Goal: Information Seeking & Learning: Learn about a topic

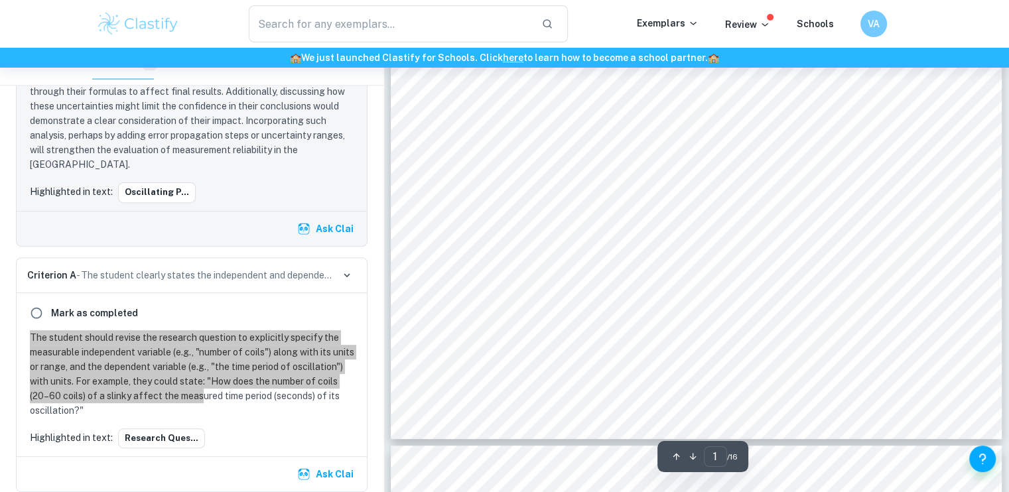
scroll to position [433, 0]
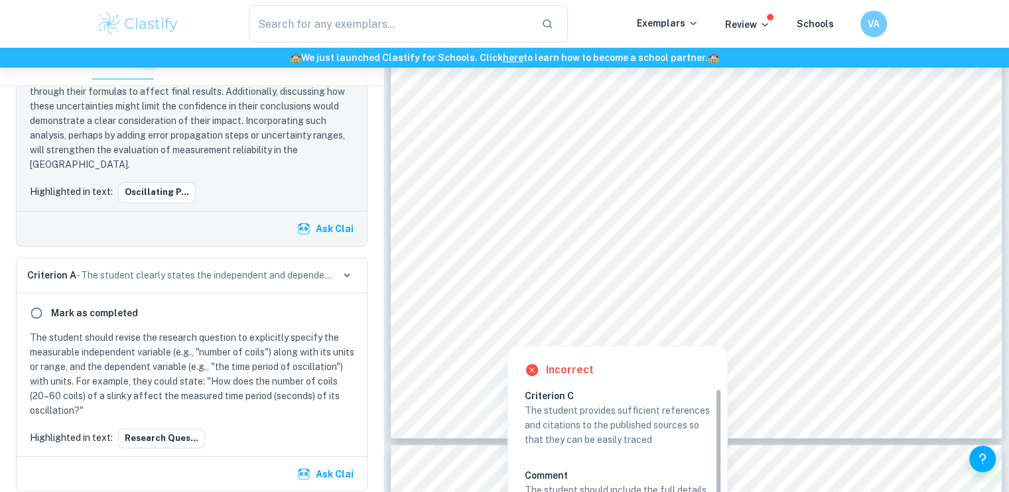
click at [489, 335] on div at bounding box center [508, 336] width 91 height 12
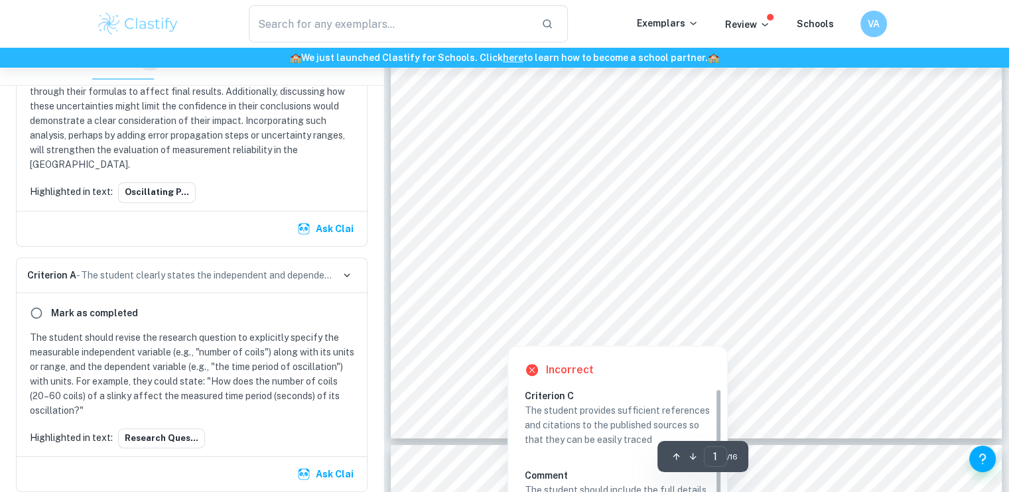
scroll to position [2654, 0]
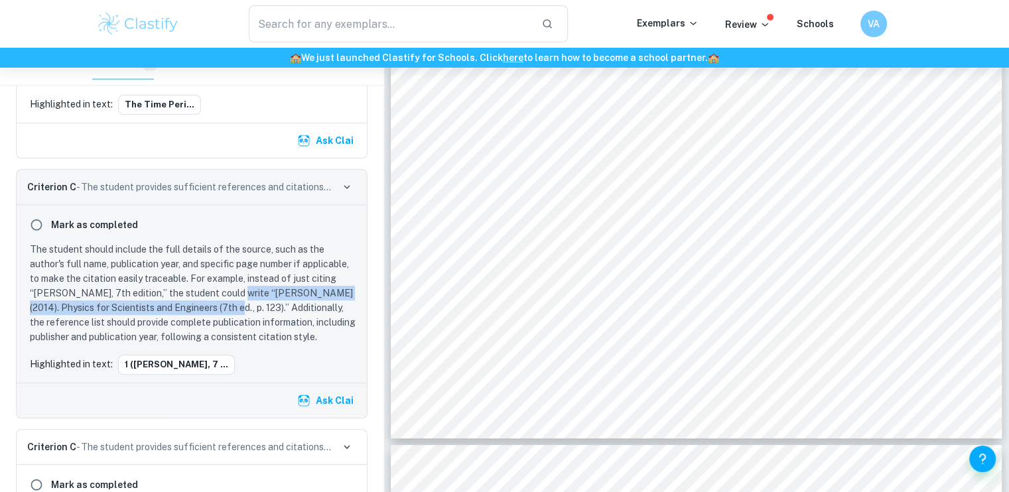
drag, startPoint x: 228, startPoint y: 270, endPoint x: 199, endPoint y: 287, distance: 33.0
click at [199, 287] on p "The student should include the full details of the source, such as the author's…" at bounding box center [194, 293] width 329 height 102
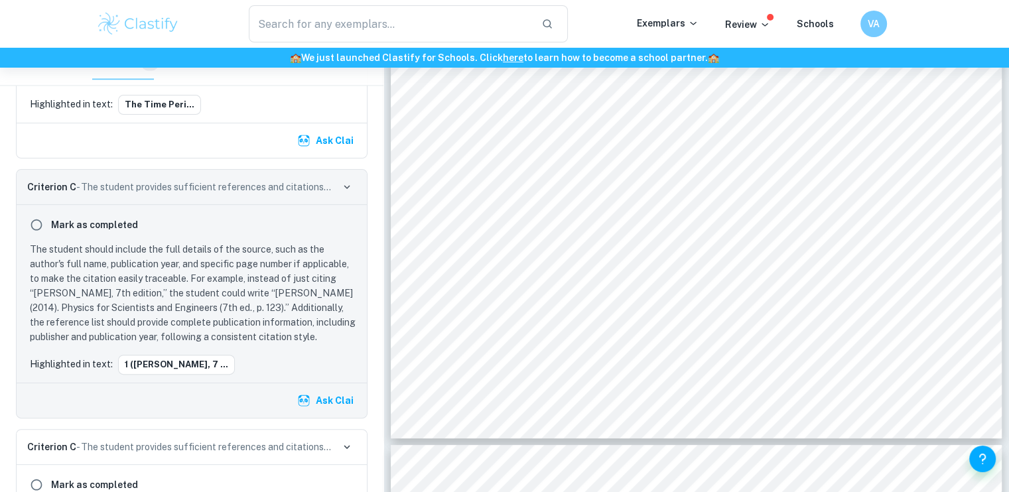
click at [173, 302] on p "The student should include the full details of the source, such as the author's…" at bounding box center [194, 293] width 329 height 102
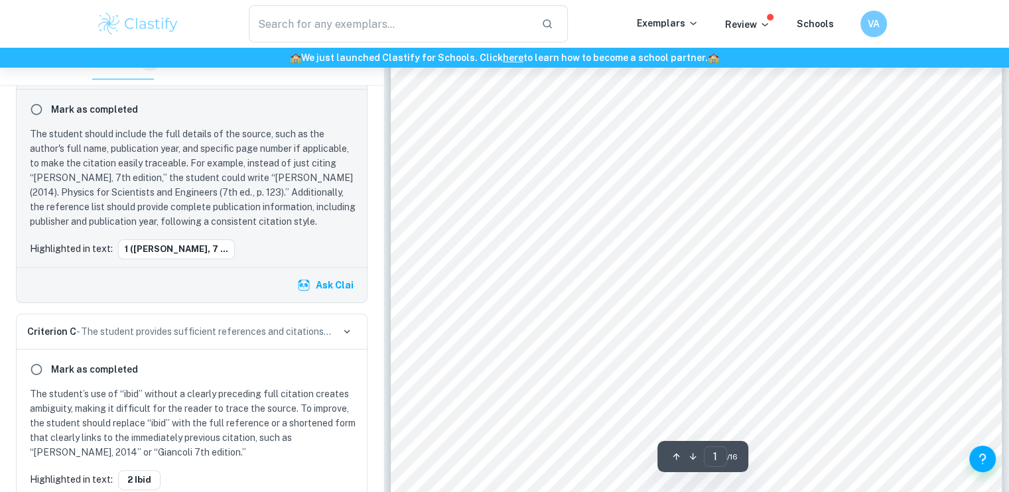
scroll to position [244, 0]
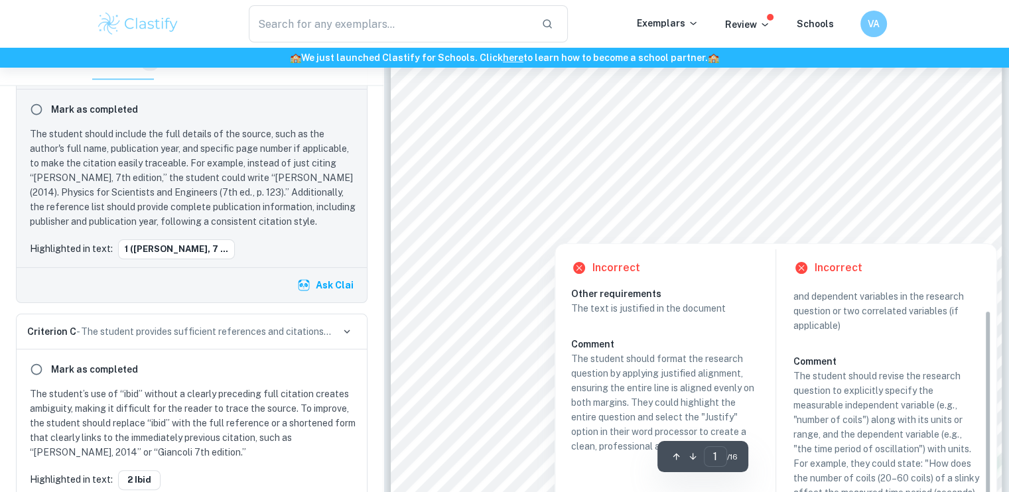
click at [516, 220] on div at bounding box center [710, 218] width 424 height 17
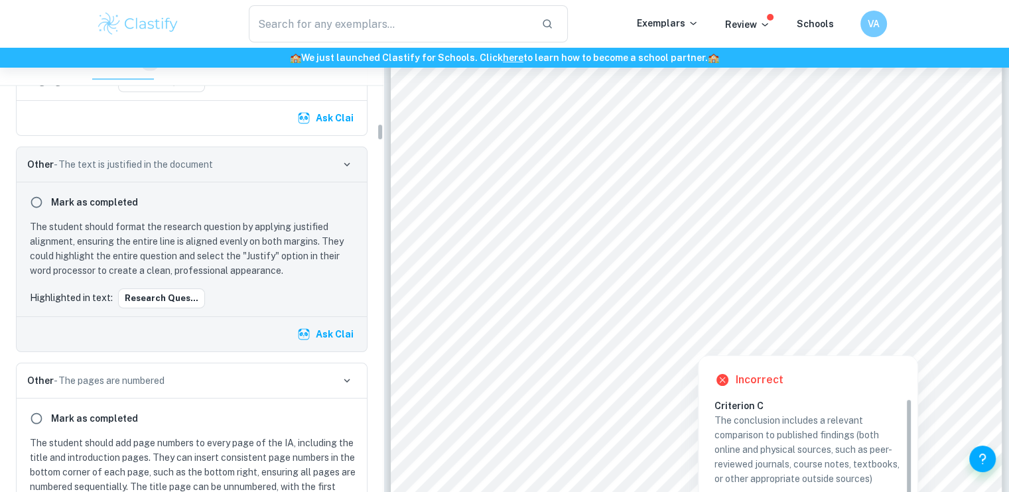
scroll to position [1954, 0]
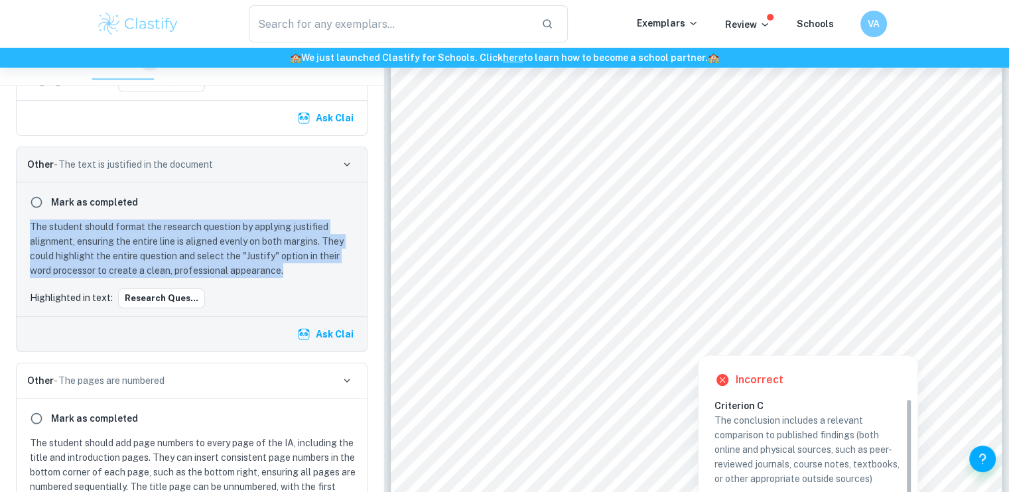
drag, startPoint x: 285, startPoint y: 248, endPoint x: 0, endPoint y: 201, distance: 288.6
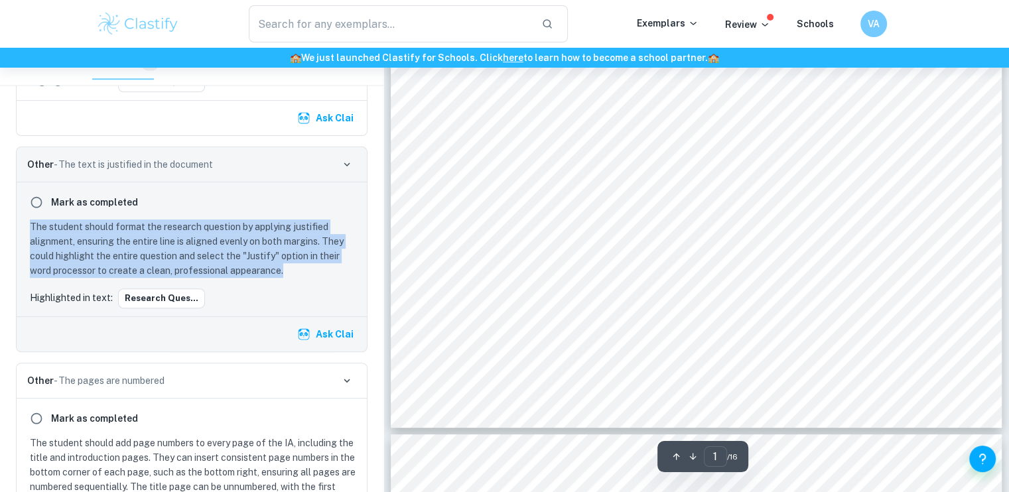
scroll to position [375, 0]
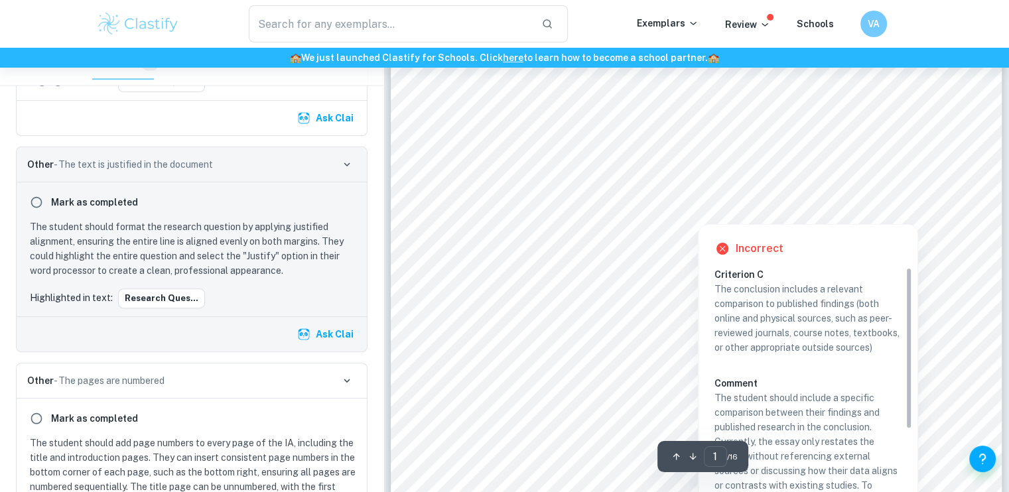
click at [658, 196] on div at bounding box center [705, 198] width 414 height 17
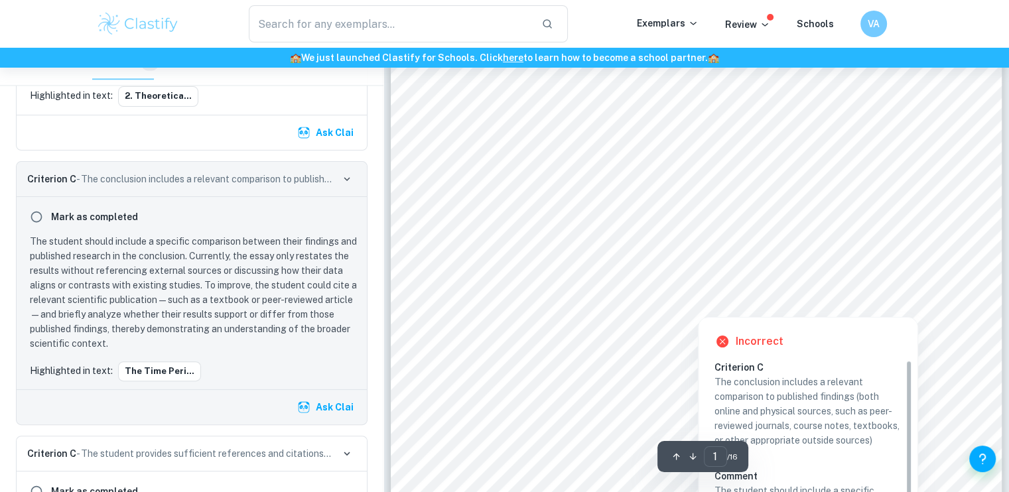
scroll to position [281, 0]
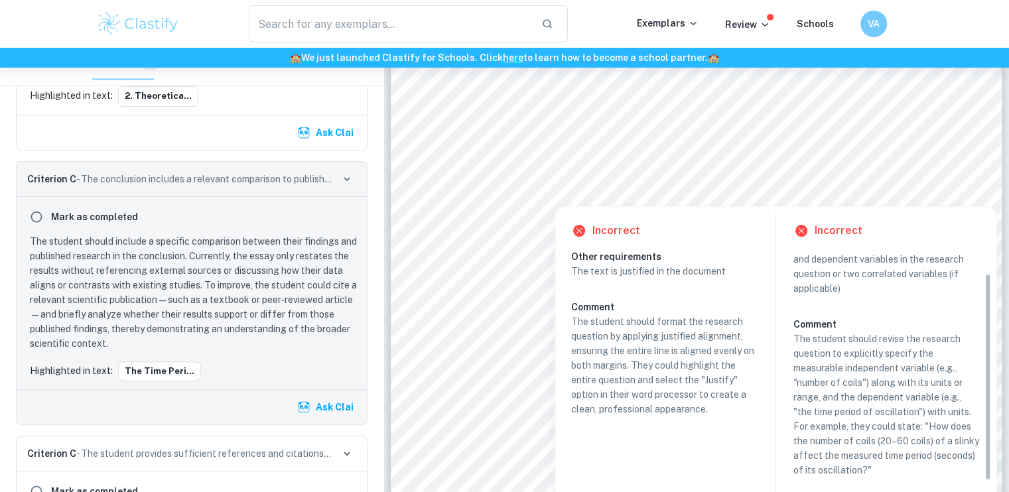
click at [616, 175] on div at bounding box center [710, 181] width 424 height 17
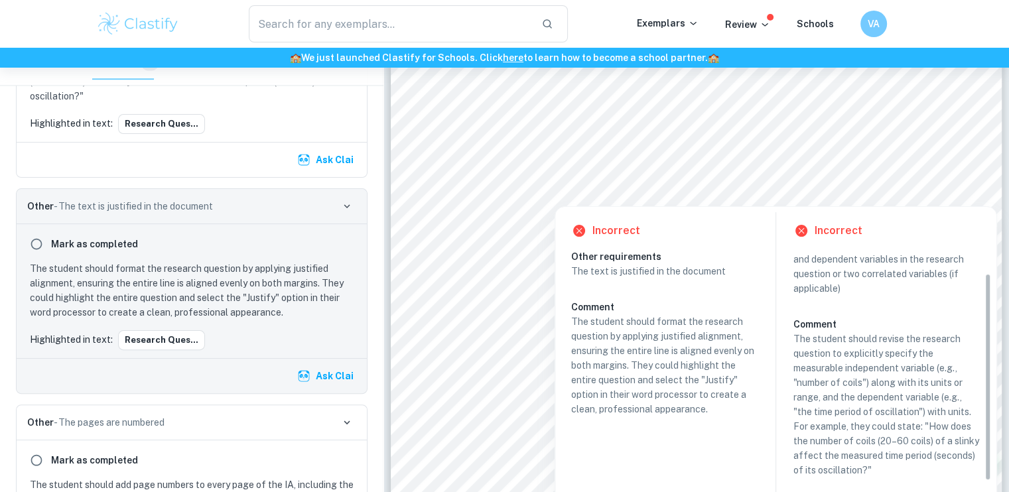
scroll to position [27, 0]
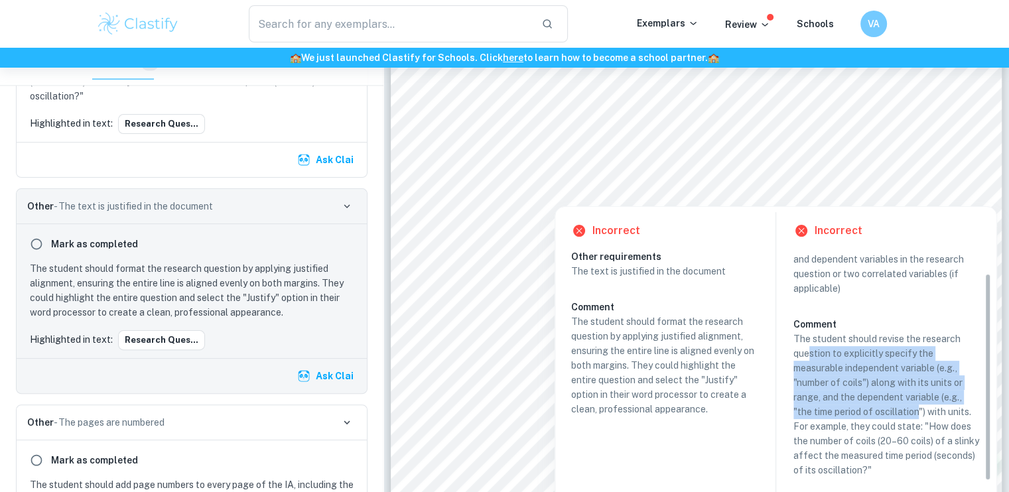
drag, startPoint x: 810, startPoint y: 356, endPoint x: 922, endPoint y: 405, distance: 122.4
click at [922, 405] on p "The student should revise the research question to explicitly specify the measu…" at bounding box center [887, 405] width 187 height 146
click at [922, 405] on div "Title: Investigating the effect of multiple lubes to the period of a vertically…" at bounding box center [697, 196] width 612 height 792
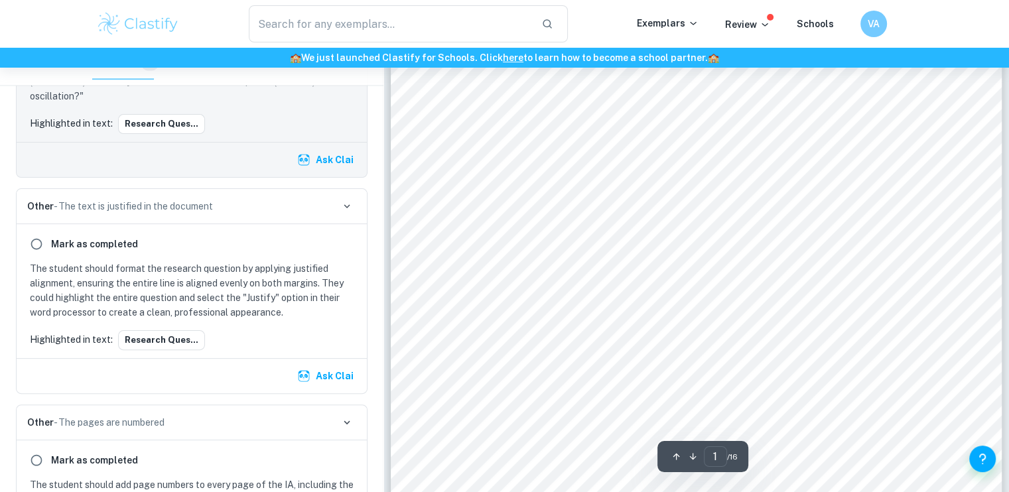
scroll to position [1682, 0]
